Goal: Transaction & Acquisition: Obtain resource

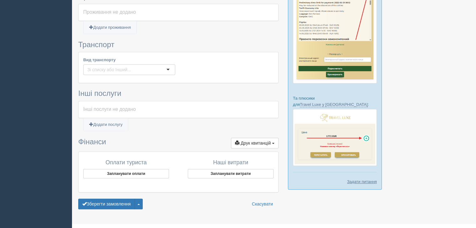
scroll to position [312, 0]
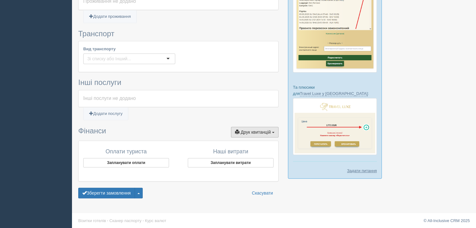
click at [251, 131] on span "Друк квитанцій" at bounding box center [256, 132] width 30 height 5
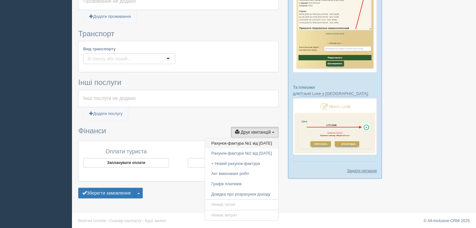
click at [230, 144] on link "Рахунок-фактура №1 від [DATE]" at bounding box center [241, 144] width 73 height 10
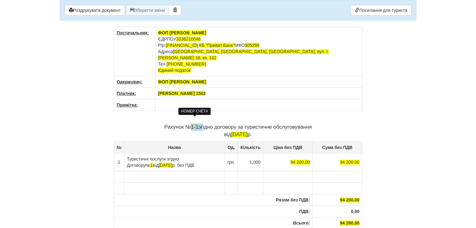
drag, startPoint x: 201, startPoint y: 120, endPoint x: 191, endPoint y: 121, distance: 10.7
click at [191, 124] on p "Рахунок № 1-1 згідно договору за туристичне обслуговування від 15.08.2025 р." at bounding box center [238, 131] width 249 height 15
click at [203, 126] on p "Рахунок № 1-1 згідно договору за туристичне обслуговування від 15.08.2025 р." at bounding box center [238, 131] width 249 height 15
drag, startPoint x: 198, startPoint y: 120, endPoint x: 192, endPoint y: 122, distance: 6.4
click at [192, 124] on span "1-1" at bounding box center [195, 127] width 8 height 6
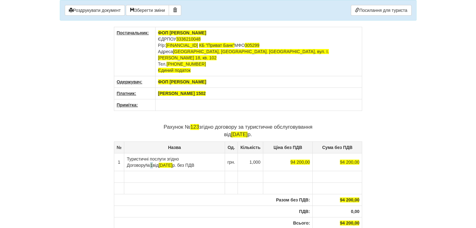
click at [205, 153] on td "Туристичні послуги згідно Договору № 1 від 14.08.2025 р. без ПДВ" at bounding box center [174, 162] width 100 height 18
click at [163, 163] on span "[DATE]" at bounding box center [170, 165] width 14 height 5
click at [281, 154] on td "94 200,00" at bounding box center [288, 162] width 49 height 18
click at [148, 10] on button "Зберегти зміни" at bounding box center [147, 10] width 43 height 11
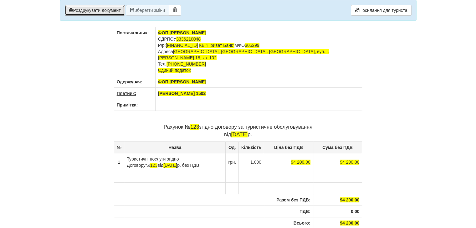
click at [95, 12] on button "Роздрукувати документ" at bounding box center [95, 10] width 60 height 11
